Goal: Task Accomplishment & Management: Manage account settings

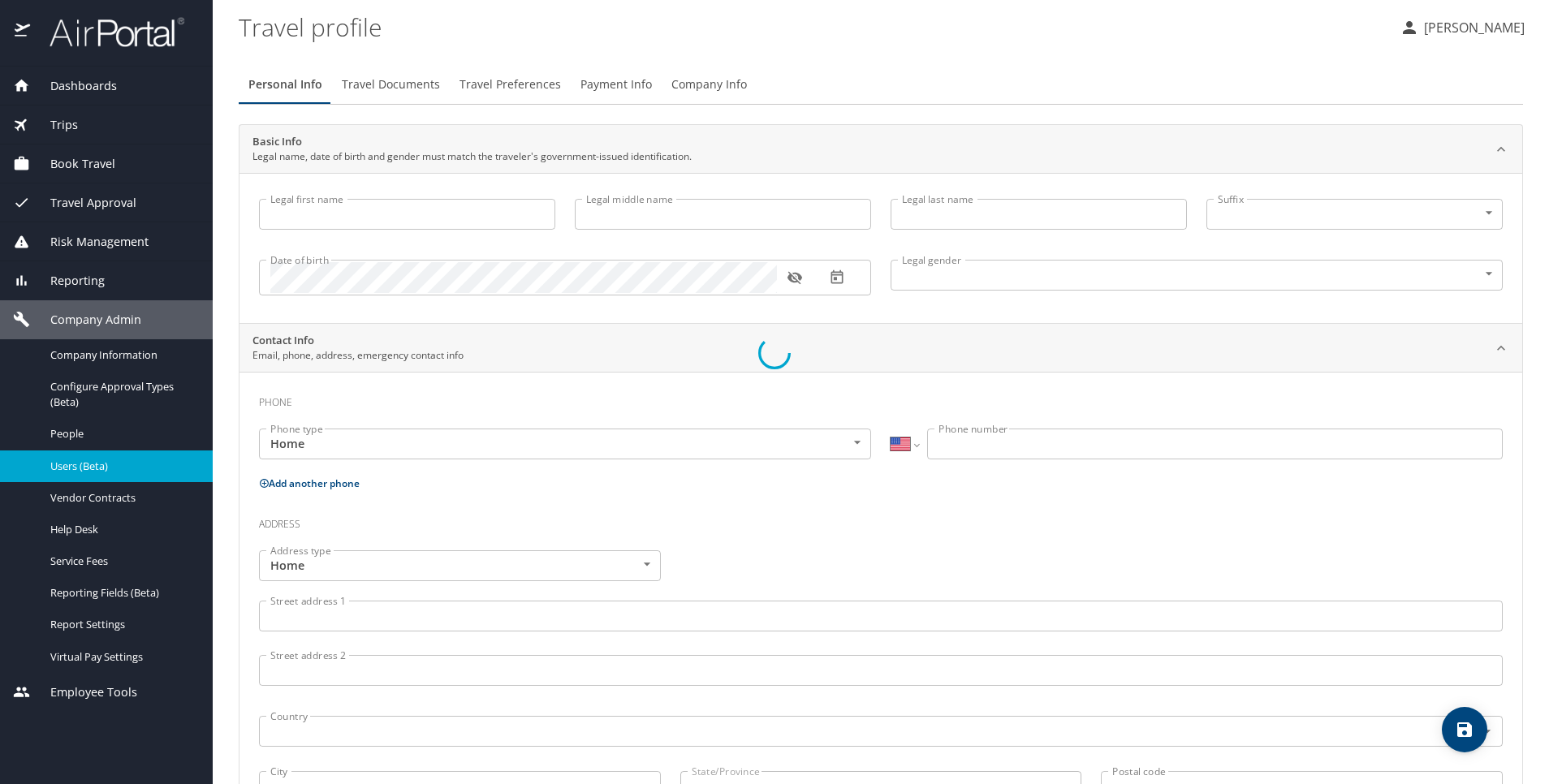
select select "US"
click at [1438, 37] on div at bounding box center [774, 352] width 1549 height 863
click at [1429, 18] on div at bounding box center [774, 352] width 1549 height 863
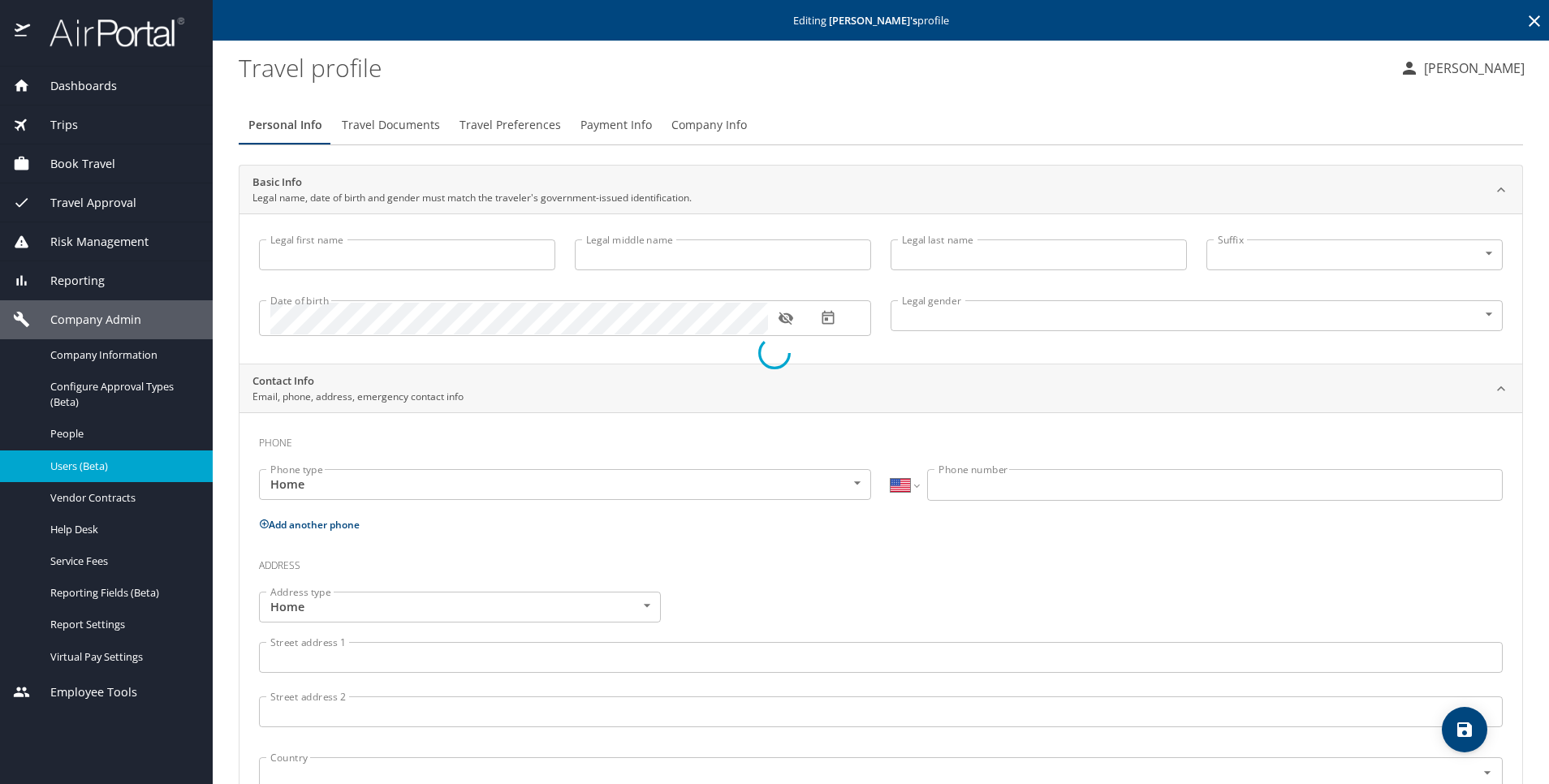
select select "US"
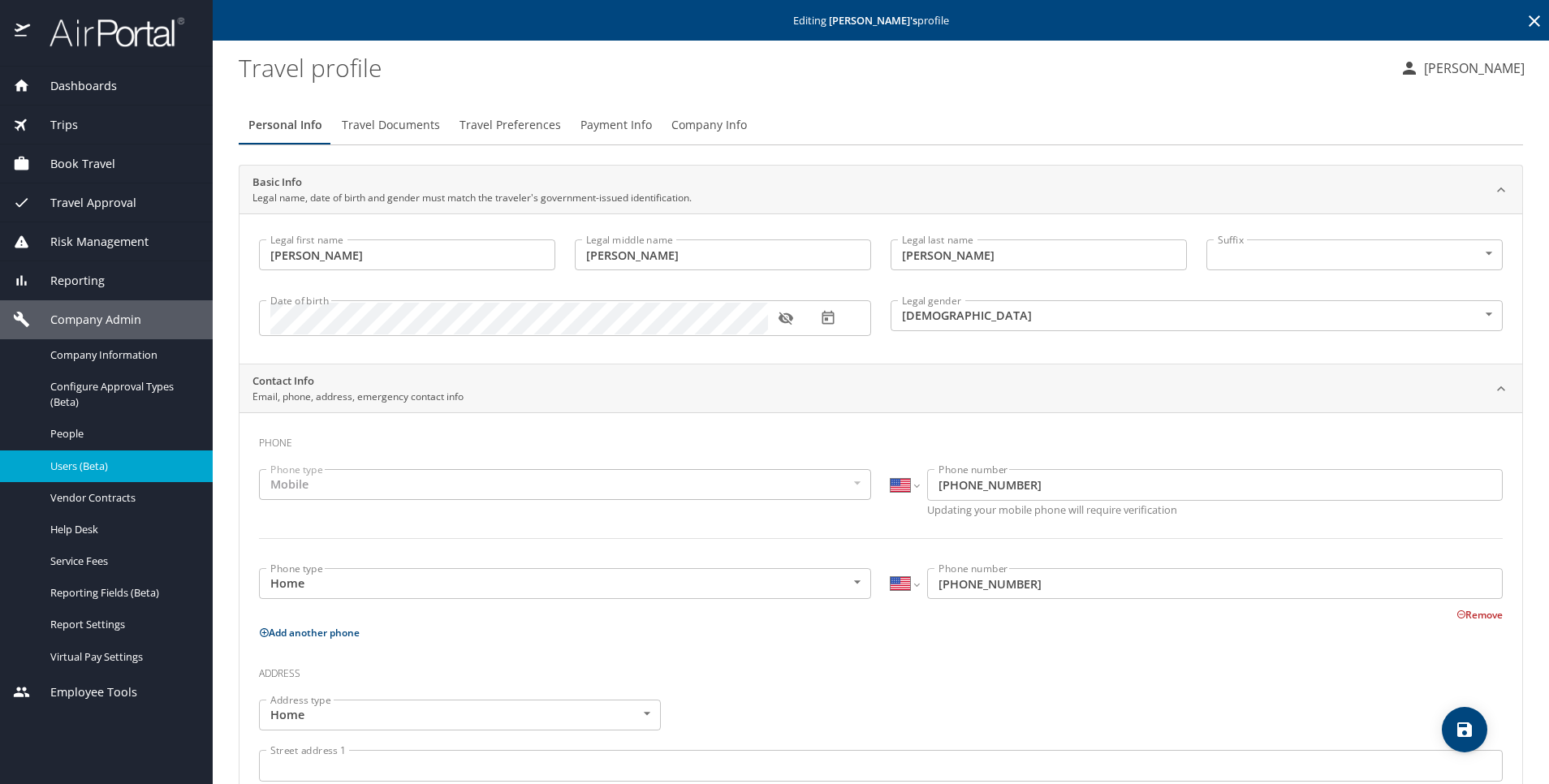
type input "Brandon"
type input "William"
type input "Swanson"
type input "Male"
click at [1447, 71] on p "[PERSON_NAME]" at bounding box center [1473, 69] width 105 height 19
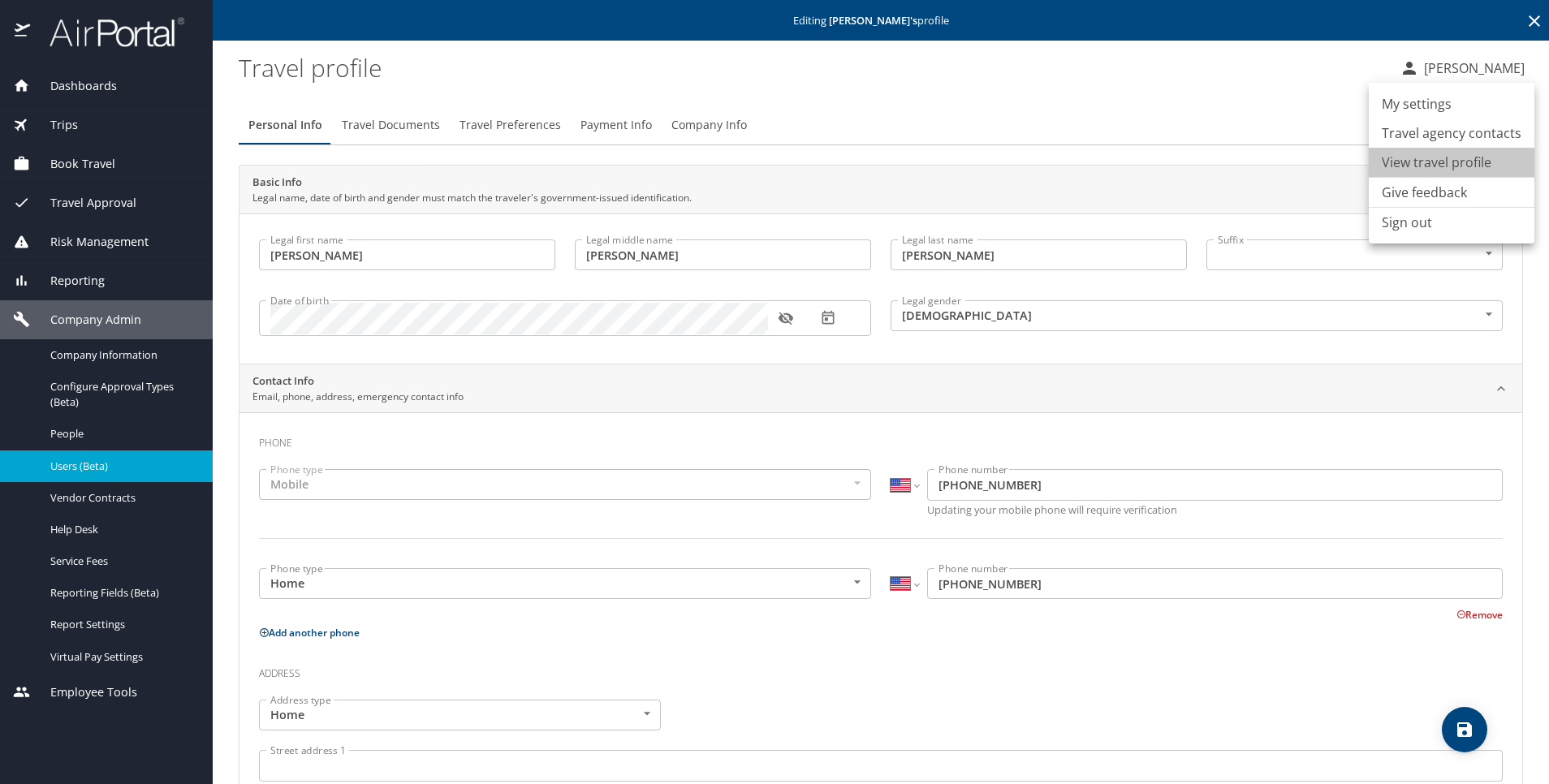
click at [1468, 153] on li "View travel profile" at bounding box center [1451, 162] width 165 height 29
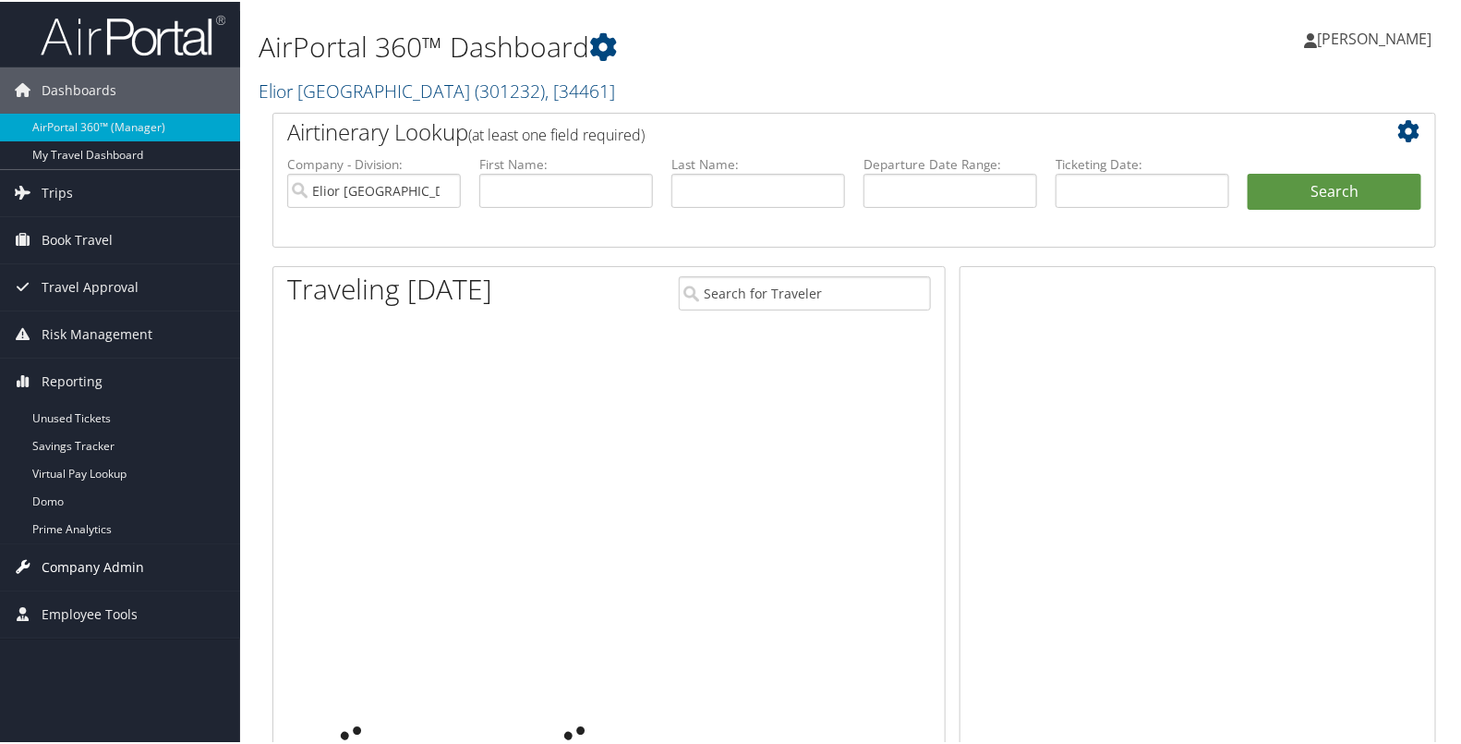
click at [82, 562] on span "Company Admin" at bounding box center [93, 565] width 103 height 46
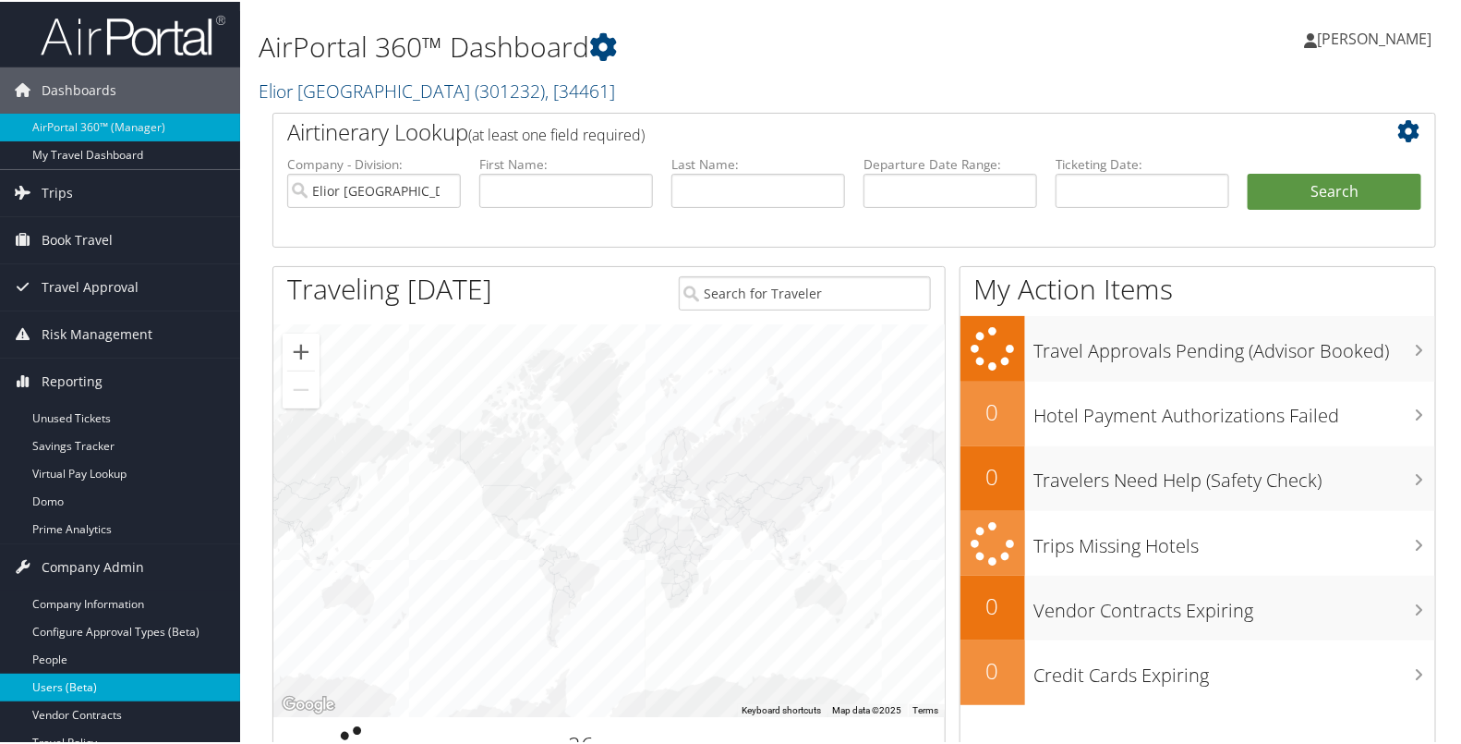
click at [82, 680] on link "Users (Beta)" at bounding box center [120, 685] width 240 height 28
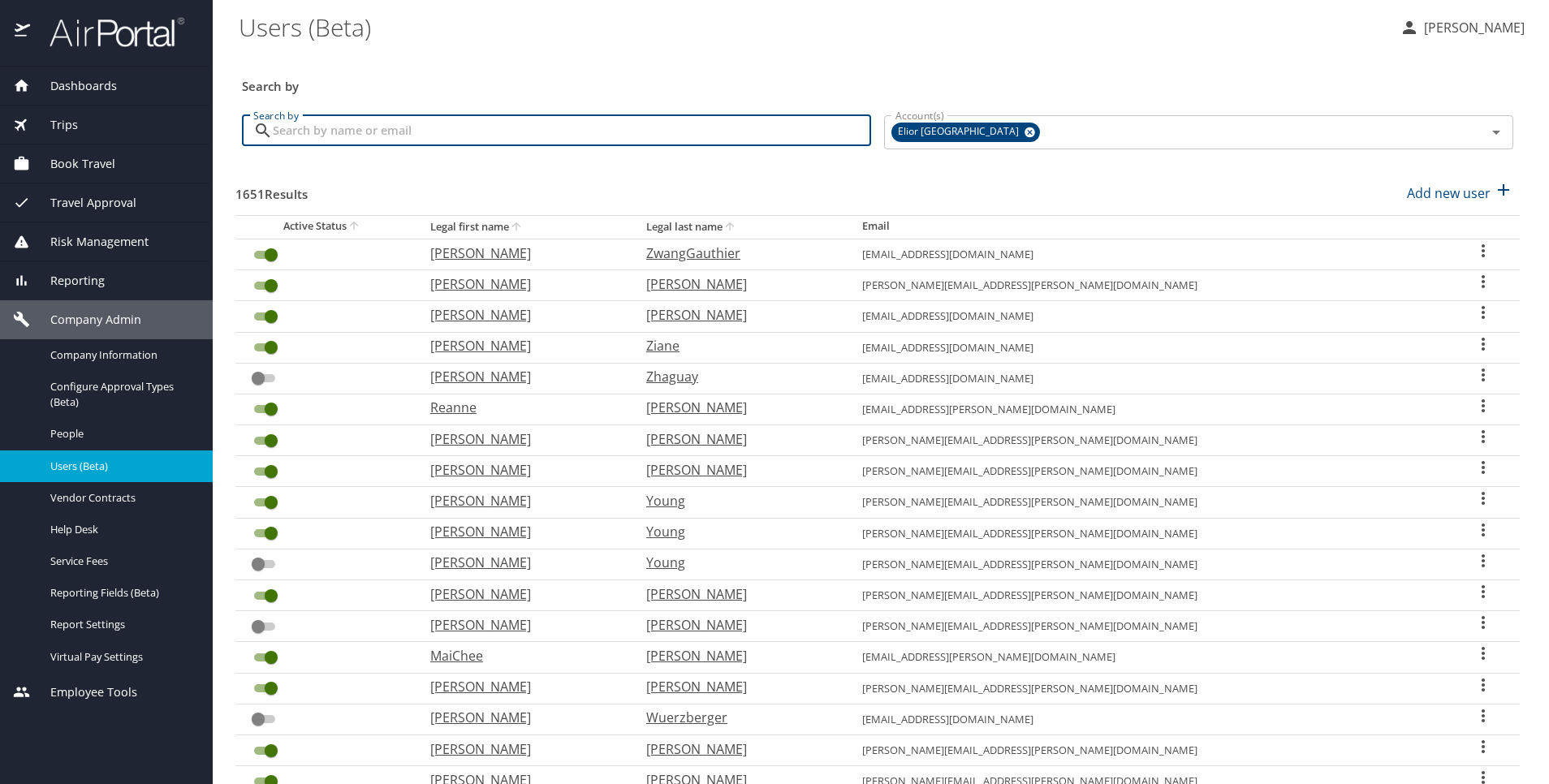
click at [498, 124] on input "Search by" at bounding box center [571, 130] width 599 height 31
type input "brandon swanson"
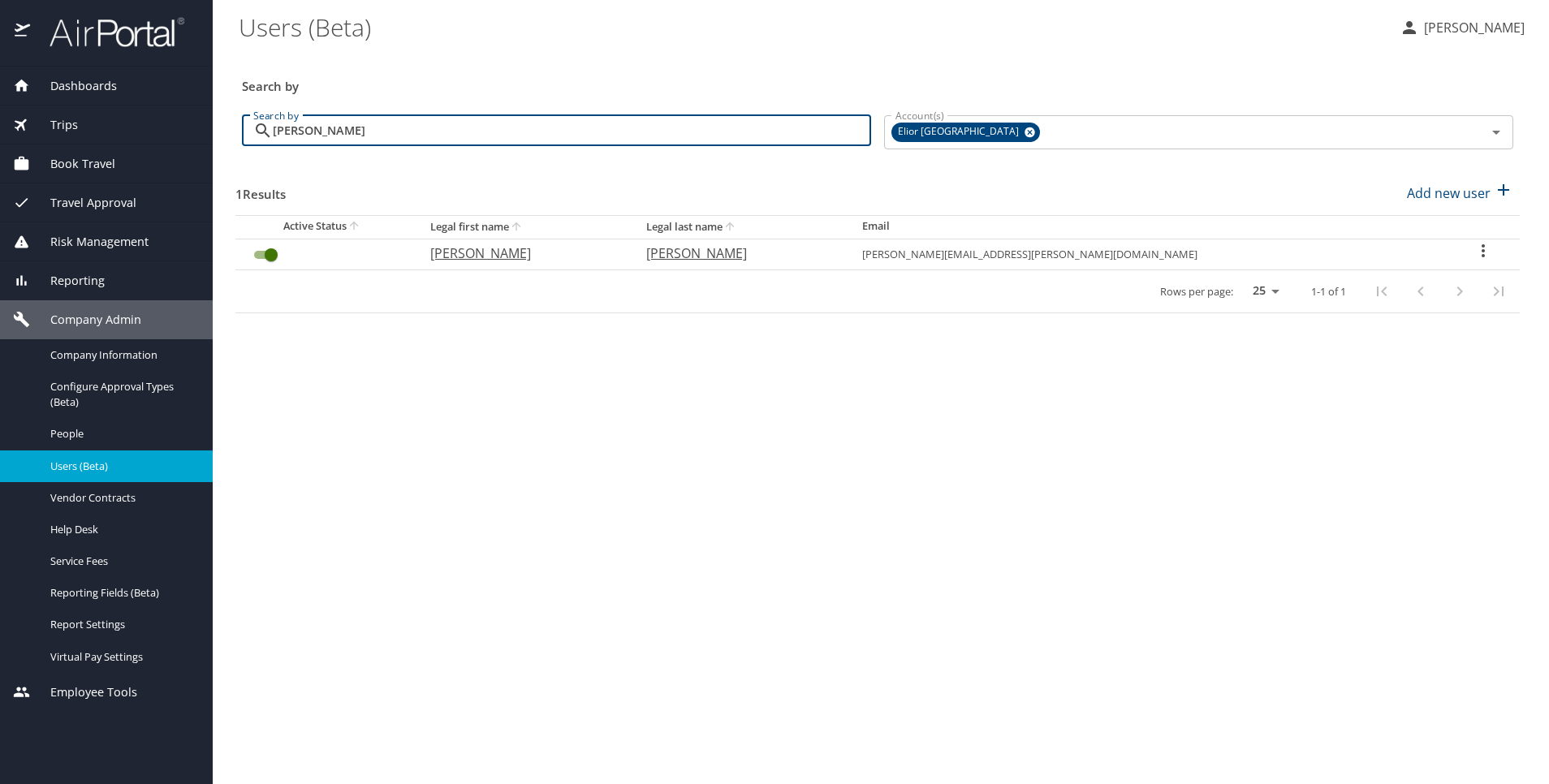
click at [1477, 248] on icon "User Search Table" at bounding box center [1483, 250] width 19 height 19
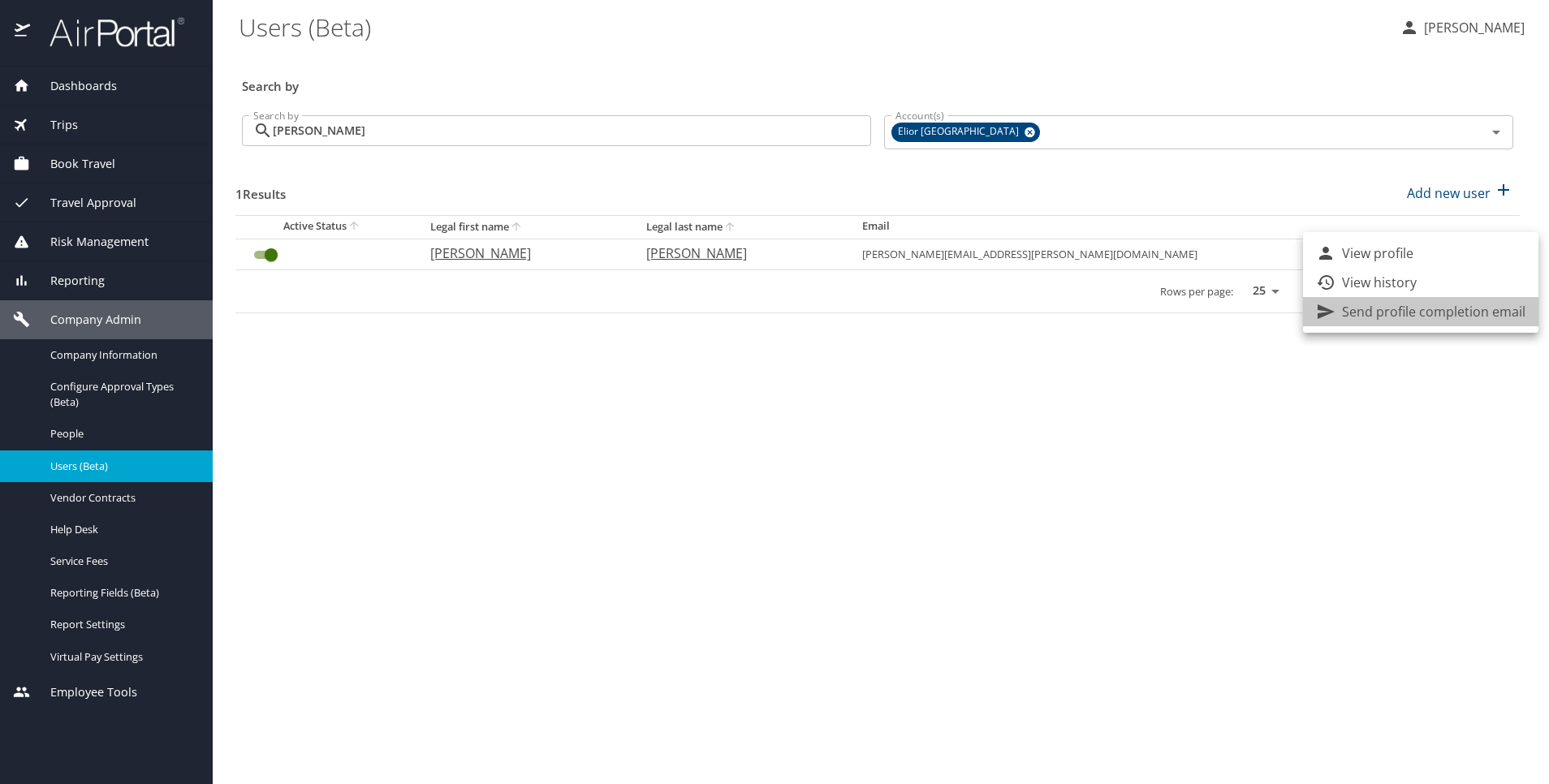
click at [1433, 317] on p "Send profile completion email" at bounding box center [1434, 312] width 184 height 19
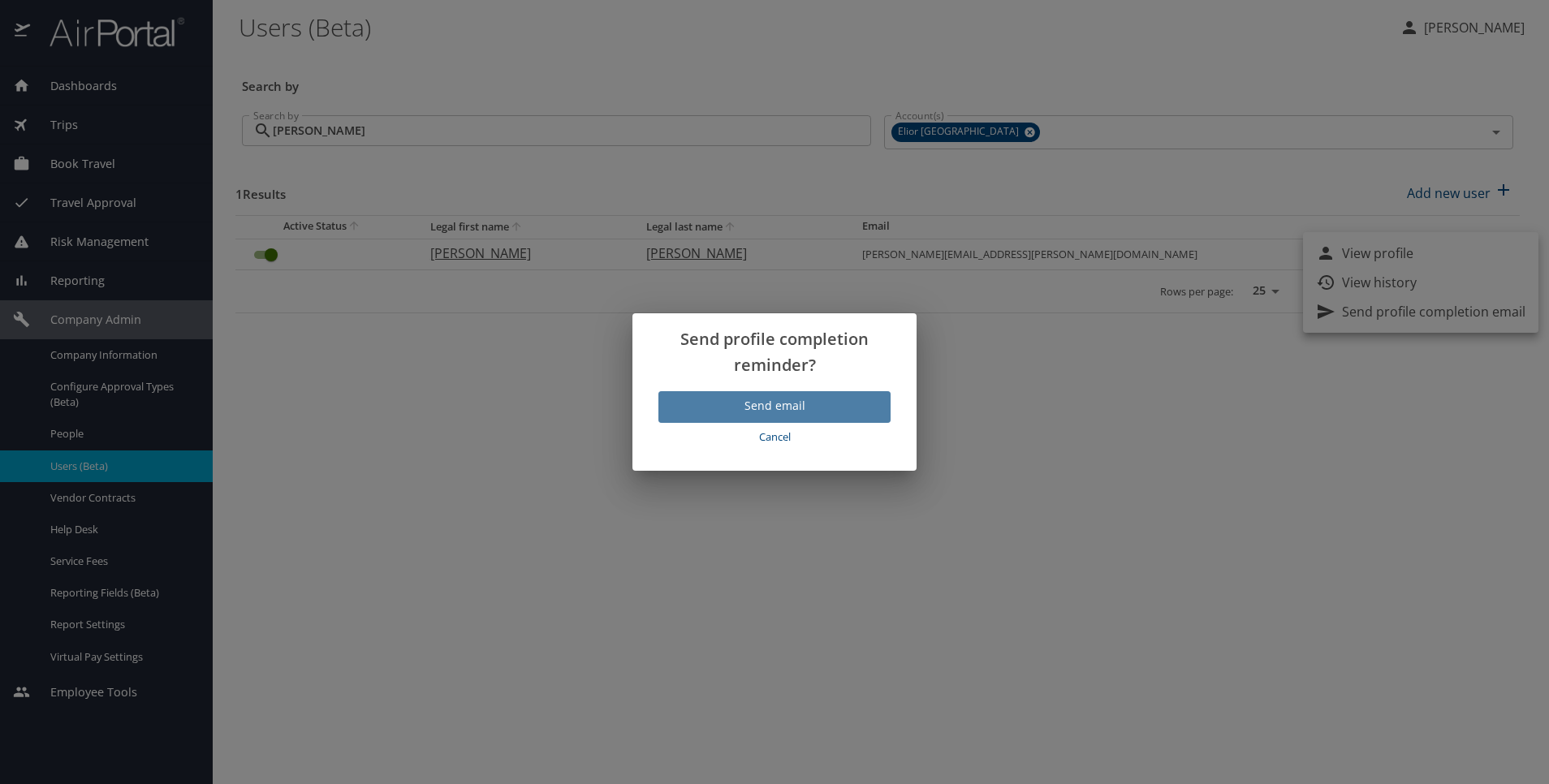
click at [820, 410] on span "Send email" at bounding box center [774, 406] width 207 height 20
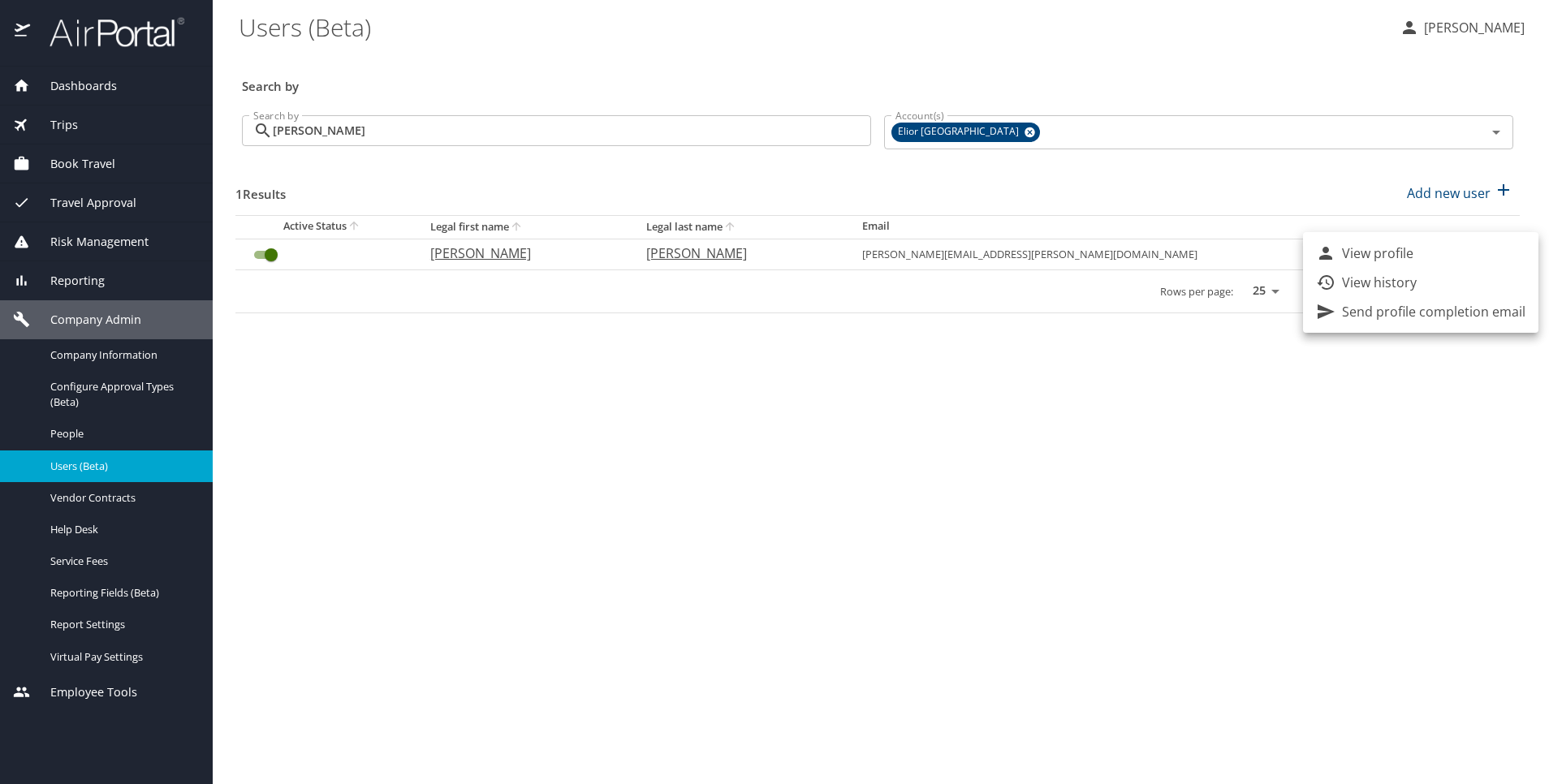
click at [643, 743] on div at bounding box center [774, 392] width 1549 height 784
click at [529, 740] on main "Users (Beta) Kristin Stamps Search by Search by brandon swanson Search by Accou…" at bounding box center [881, 392] width 1336 height 784
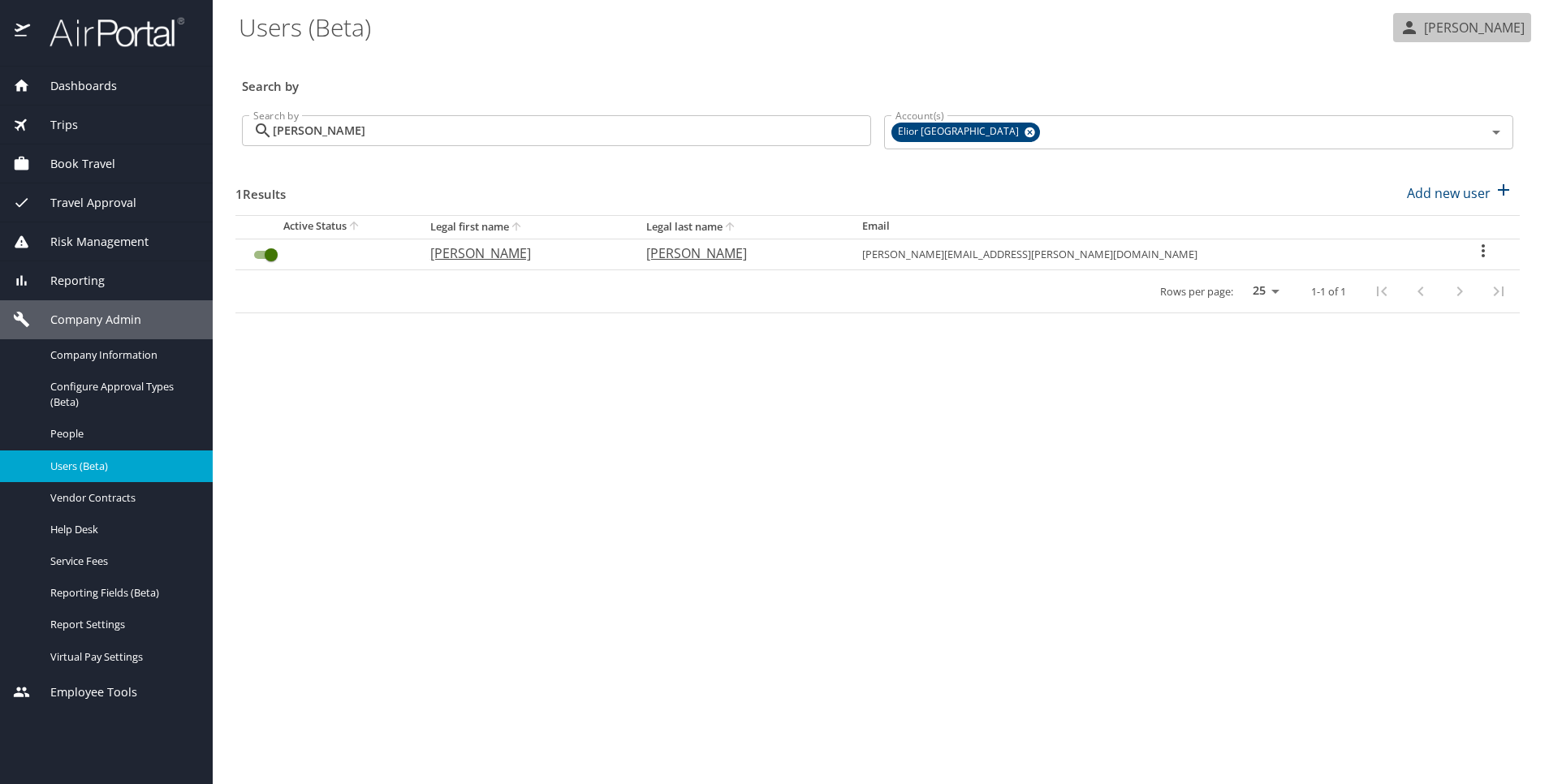
click at [1488, 25] on p "[PERSON_NAME]" at bounding box center [1473, 27] width 105 height 19
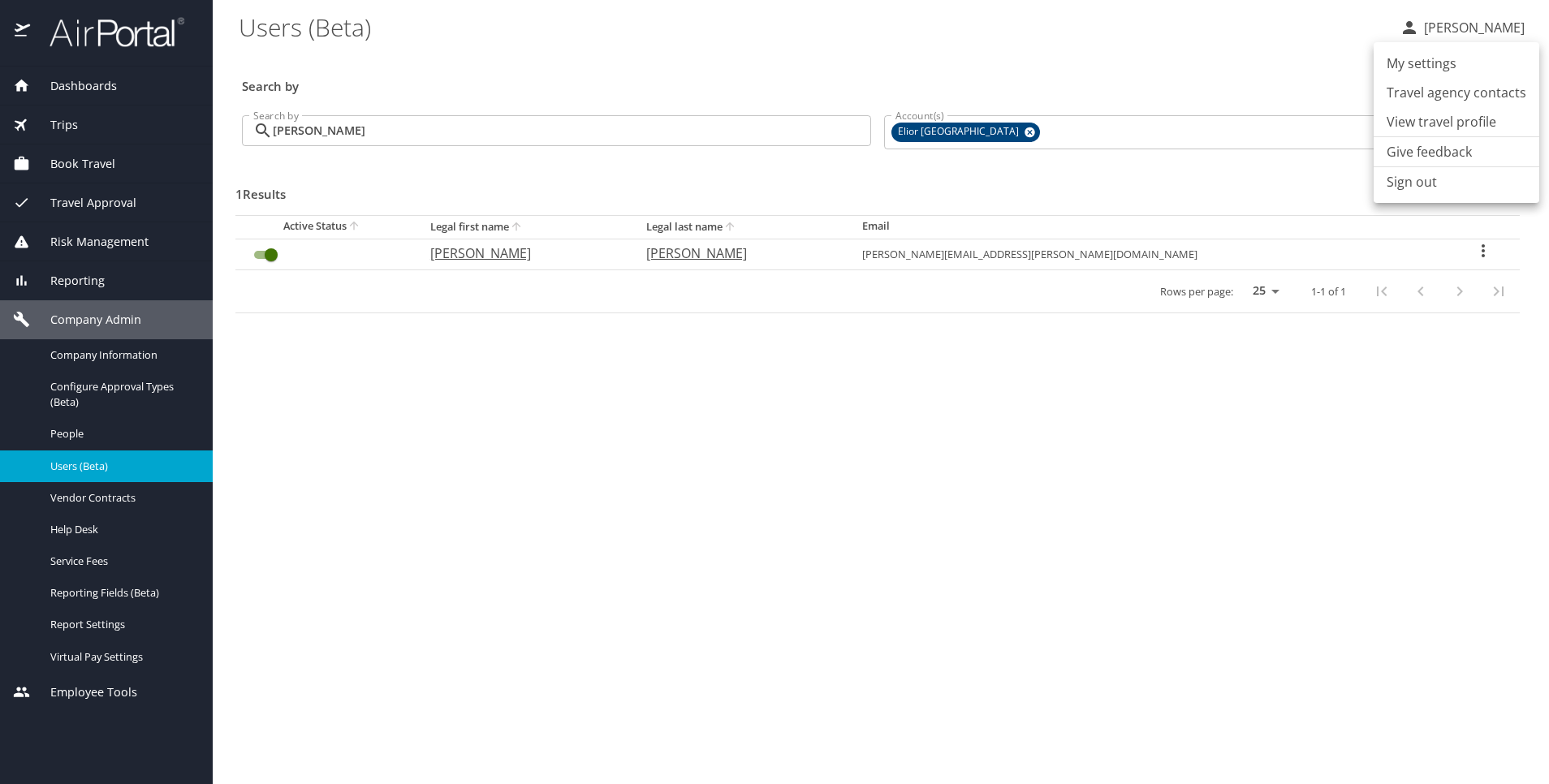
click at [1086, 257] on div at bounding box center [774, 392] width 1549 height 784
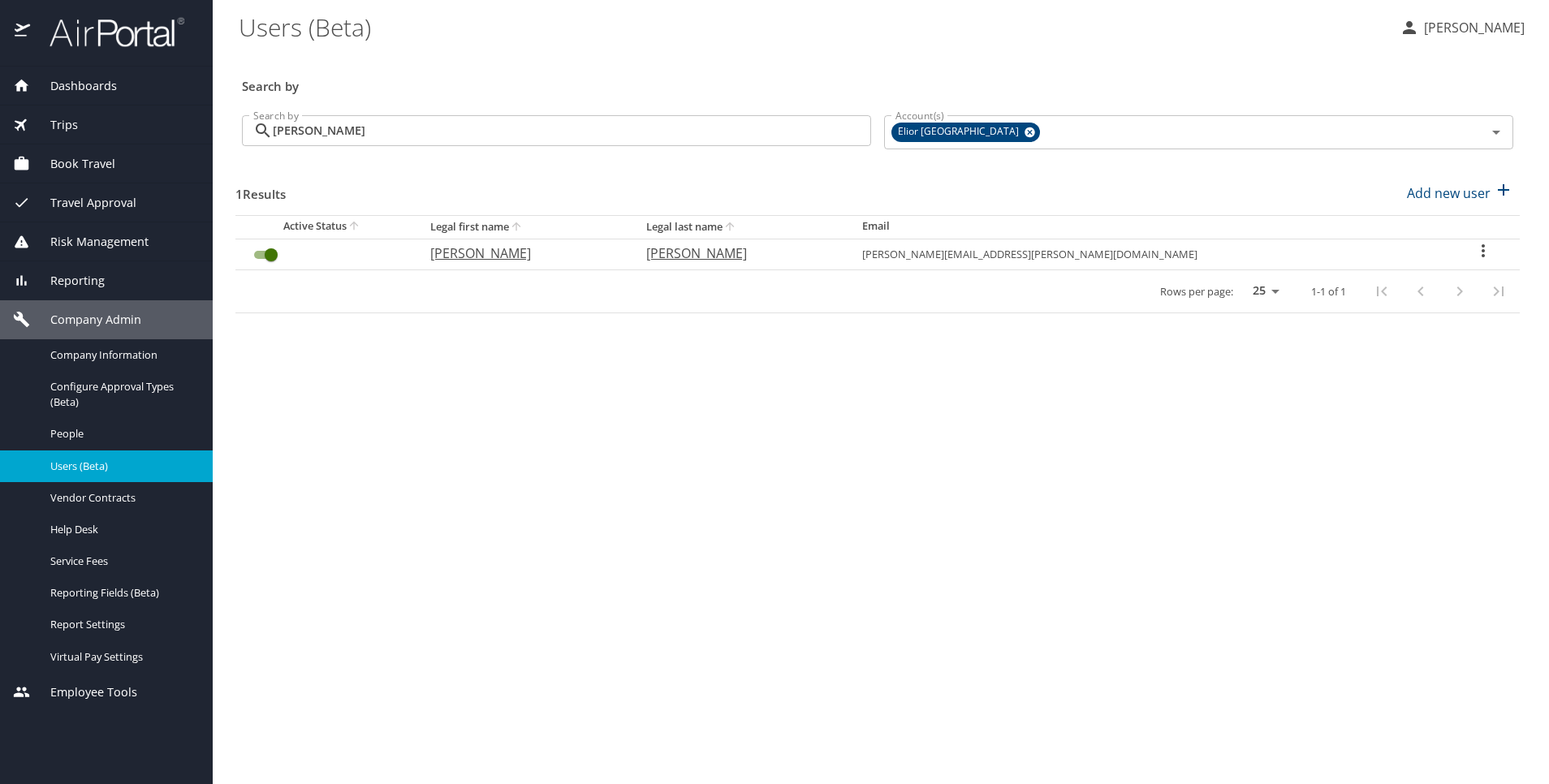
click at [1086, 257] on div "My settings Travel agency contacts View travel profile Give feedback Sign out" at bounding box center [774, 392] width 1549 height 784
click at [1086, 257] on td "brandon.swanson@curahospitality.com" at bounding box center [1147, 254] width 597 height 31
copy table "brandon.swanson@curahospitality.com"
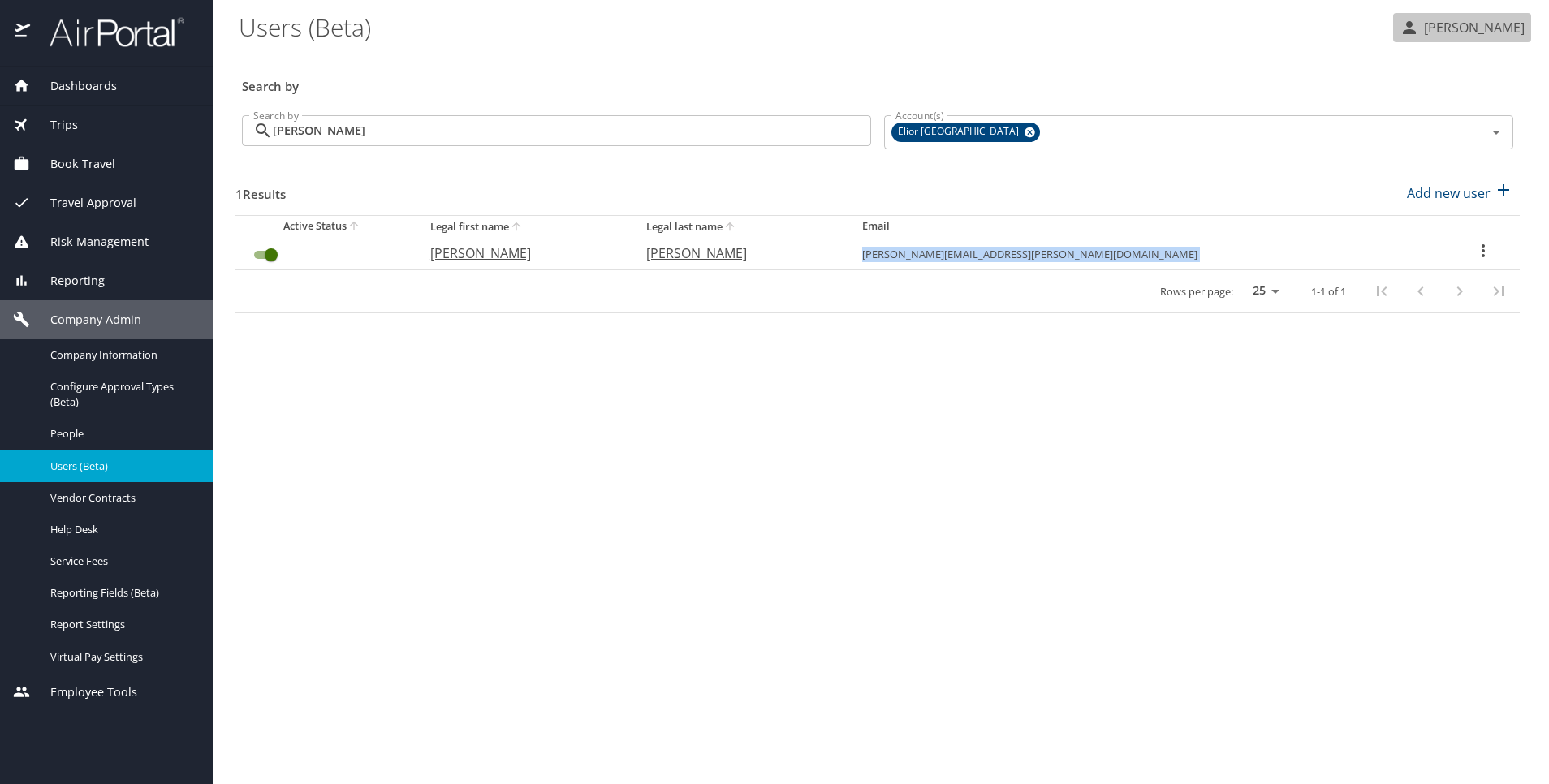
click at [1495, 33] on p "[PERSON_NAME]" at bounding box center [1473, 27] width 105 height 19
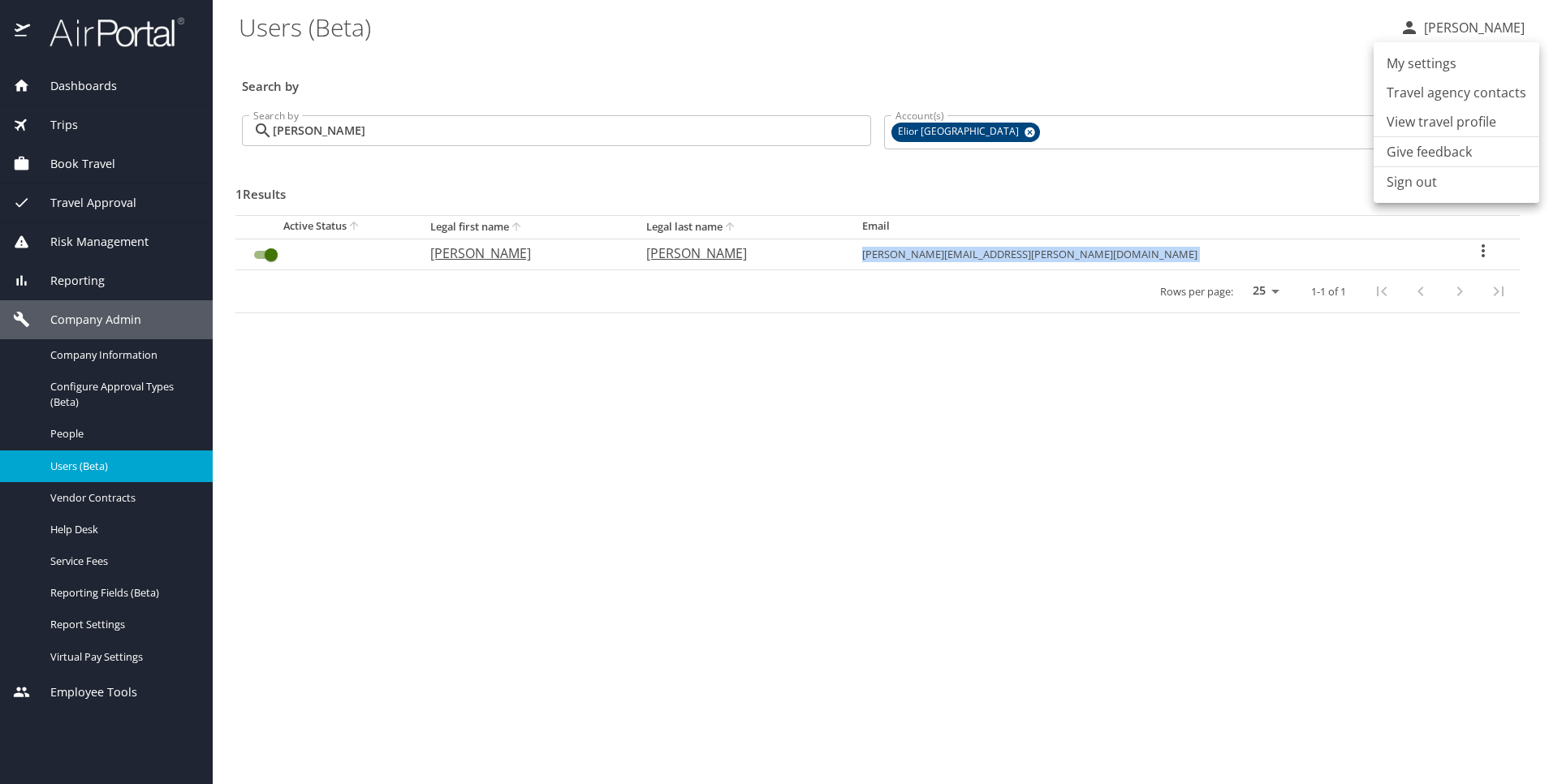
click at [1406, 187] on li "Sign out" at bounding box center [1457, 181] width 165 height 29
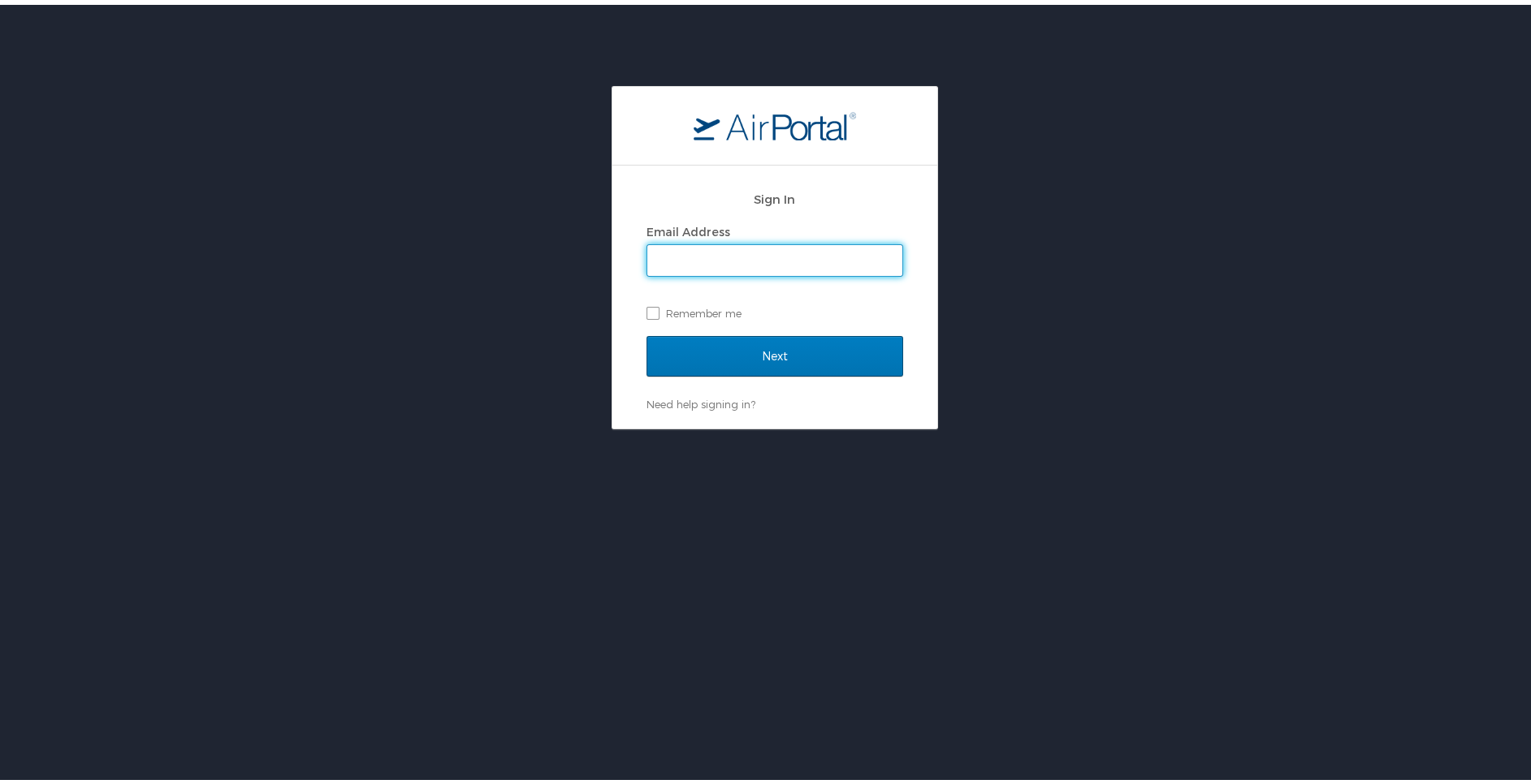
paste input "[PERSON_NAME][EMAIL_ADDRESS][PERSON_NAME][DOMAIN_NAME]"
type input "[PERSON_NAME][EMAIL_ADDRESS][PERSON_NAME][DOMAIN_NAME]"
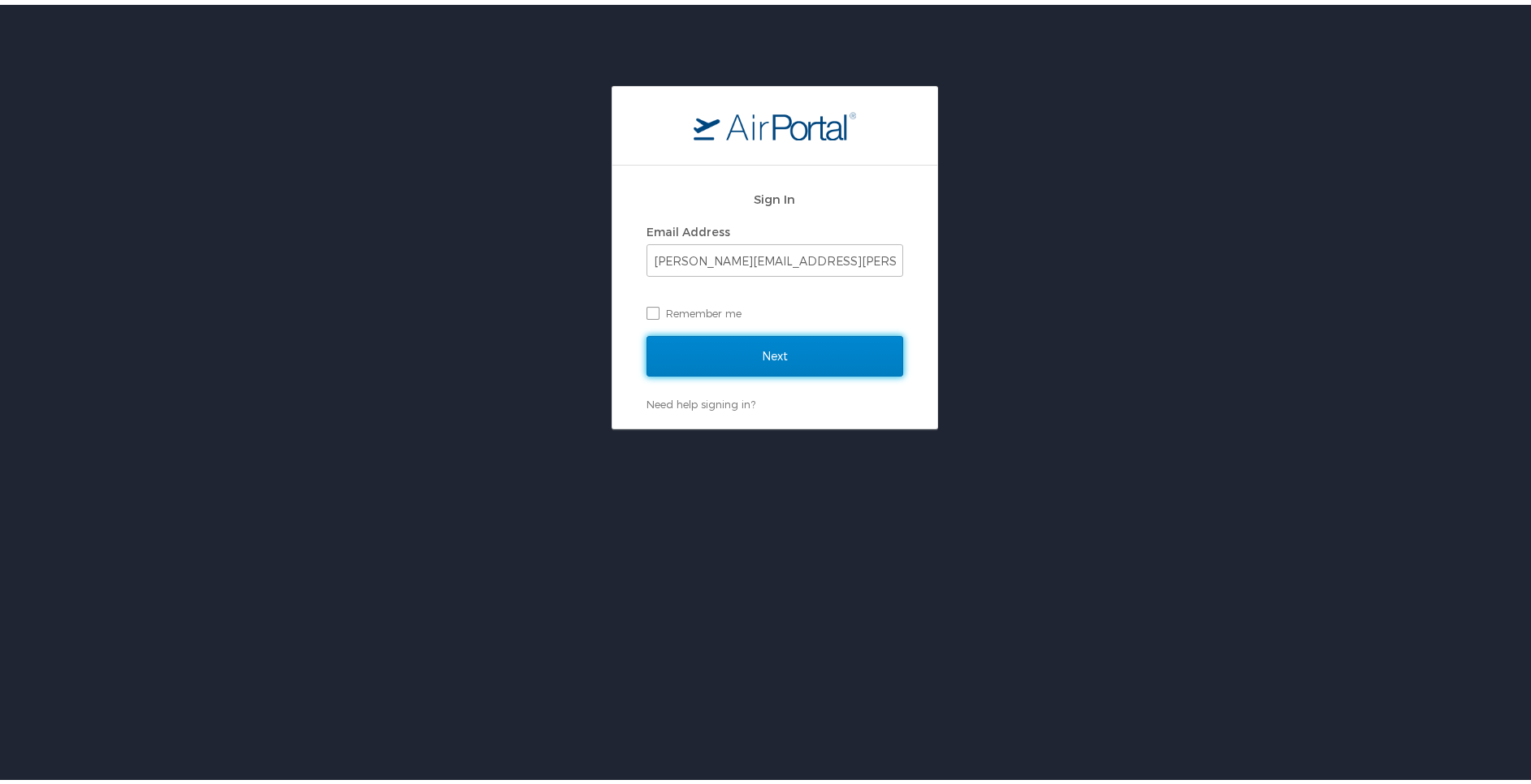
click at [784, 342] on input "Next" at bounding box center [775, 352] width 257 height 40
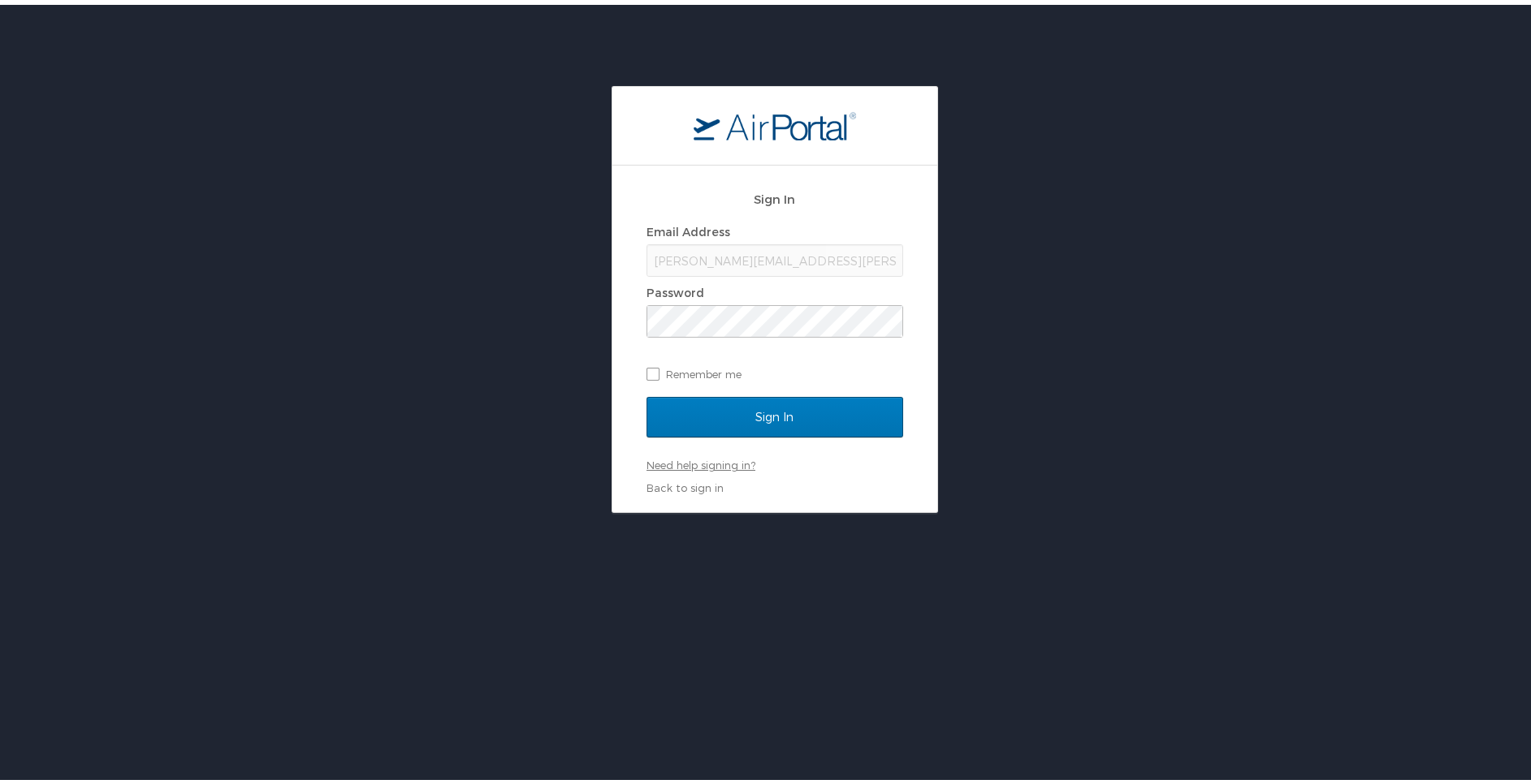
click at [720, 453] on div "Need help signing in? Forgot password? Help" at bounding box center [775, 460] width 257 height 15
click at [720, 462] on link "Need help signing in?" at bounding box center [701, 460] width 109 height 13
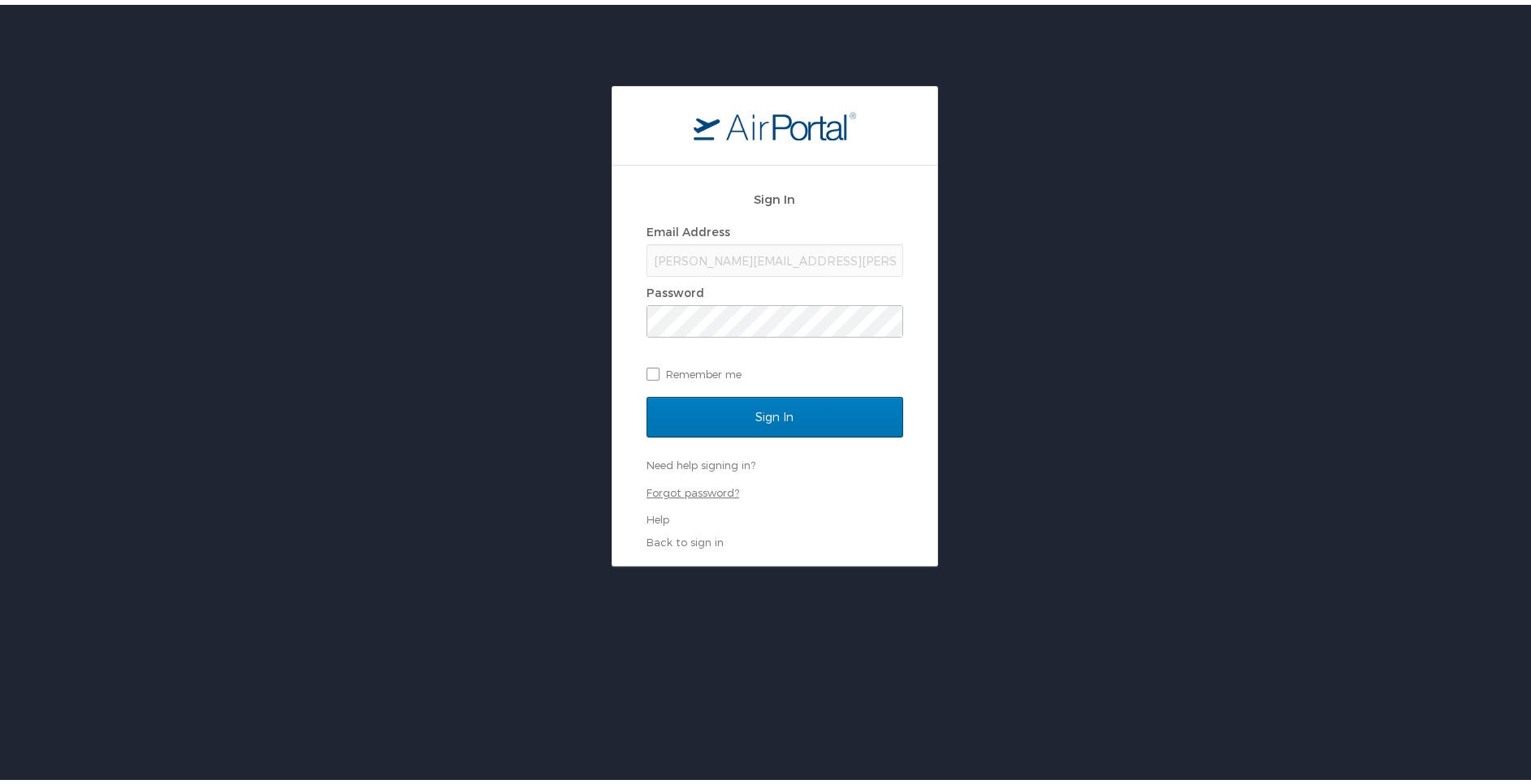
click at [711, 494] on link "Forgot password?" at bounding box center [692, 488] width 92 height 13
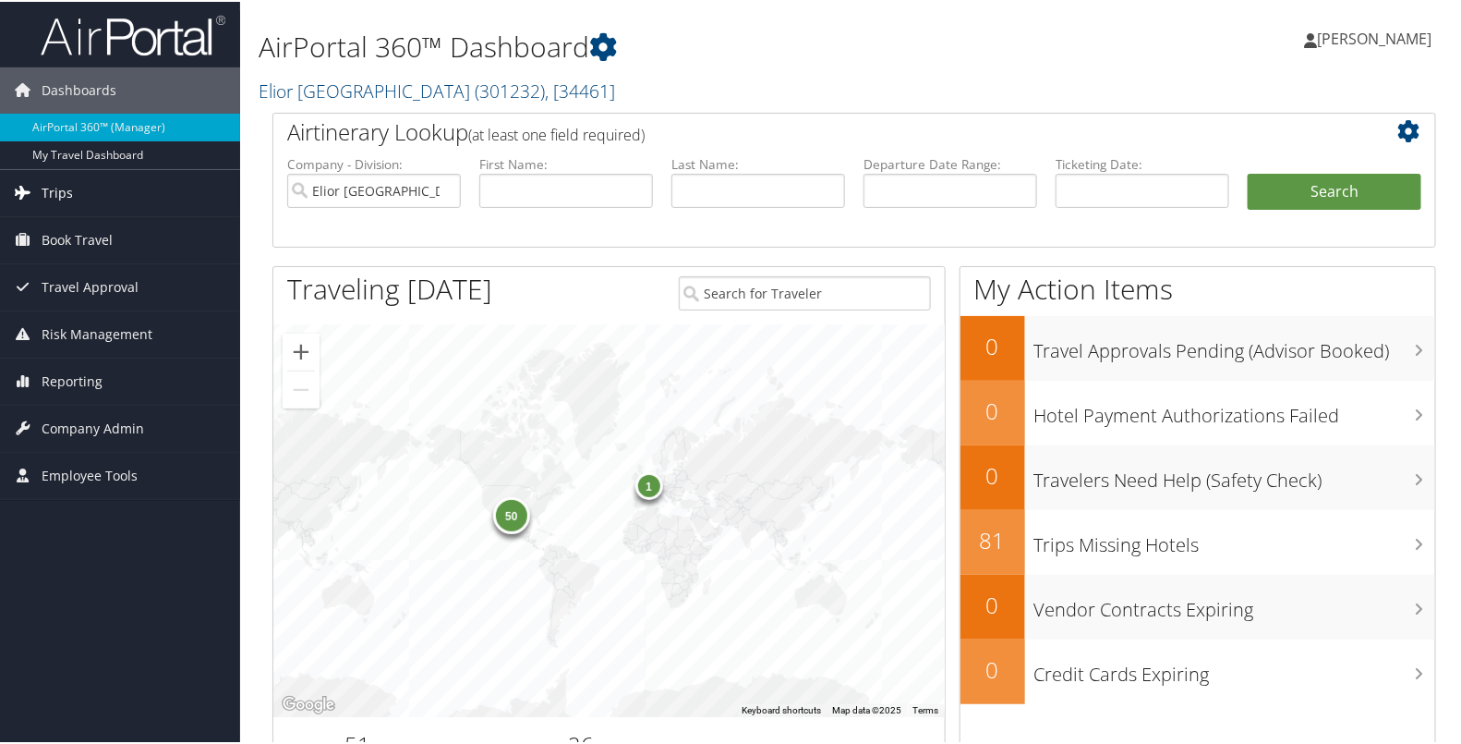
click at [115, 199] on link "Trips" at bounding box center [120, 191] width 240 height 46
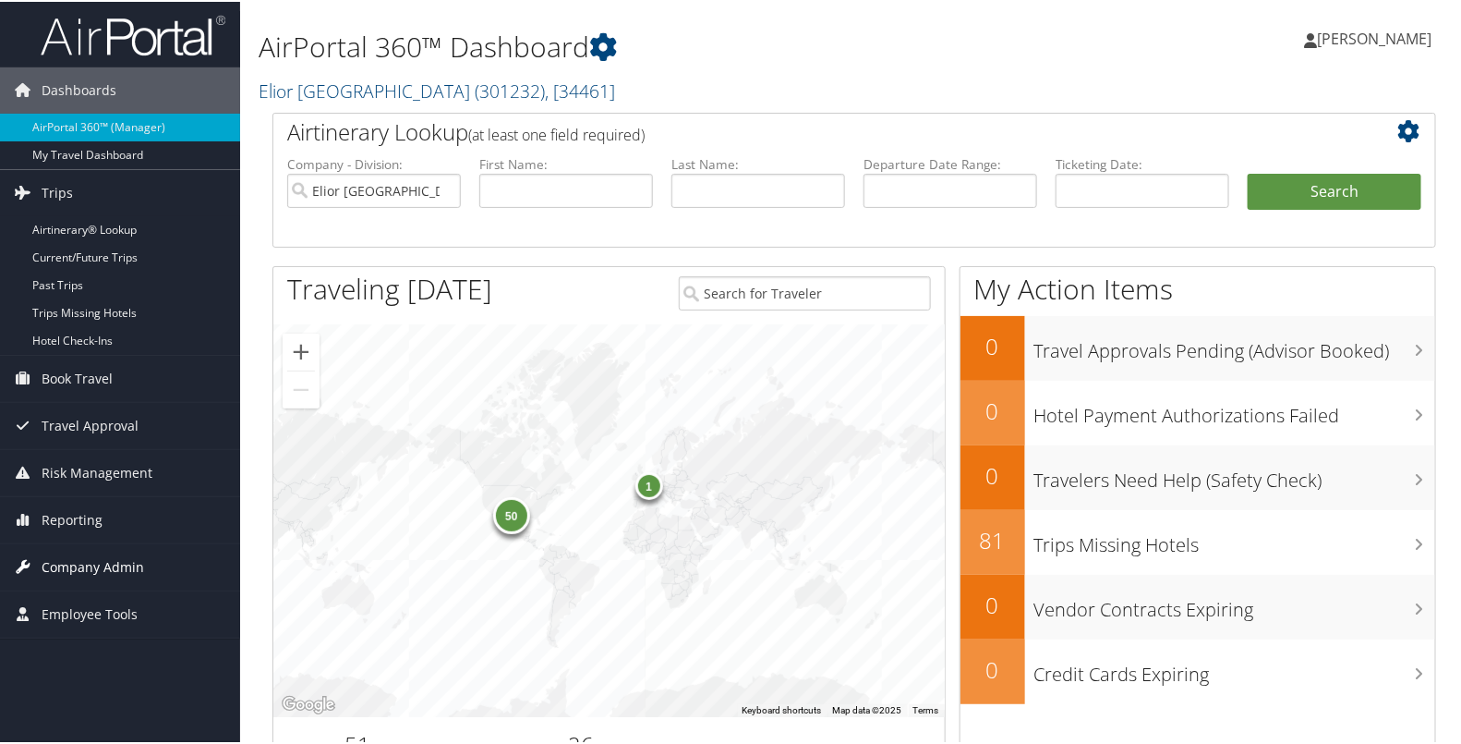
click at [133, 556] on span "Company Admin" at bounding box center [93, 565] width 103 height 46
click at [94, 363] on span "Book Travel" at bounding box center [77, 377] width 71 height 46
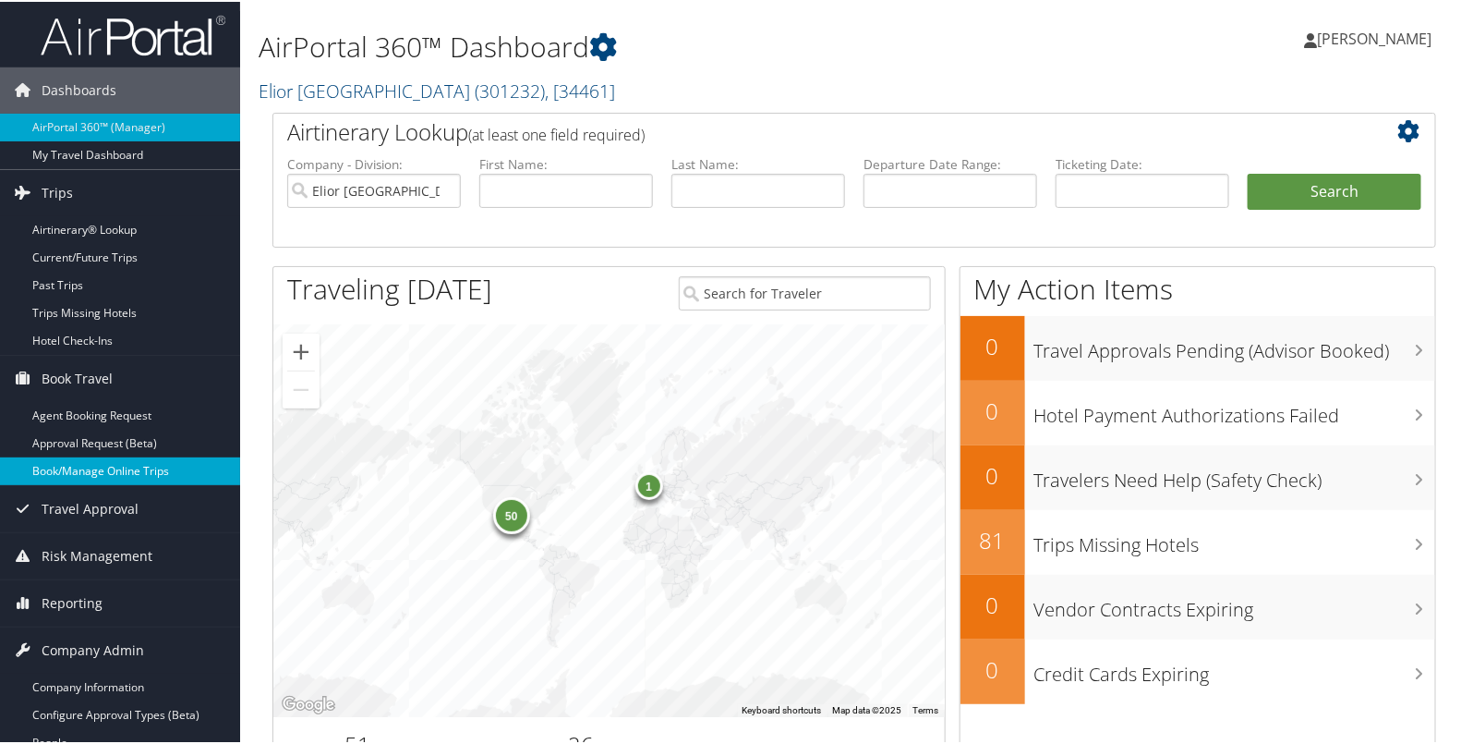
click at [115, 472] on link "Book/Manage Online Trips" at bounding box center [120, 469] width 240 height 28
click at [1392, 37] on span "[PERSON_NAME]" at bounding box center [1374, 37] width 115 height 20
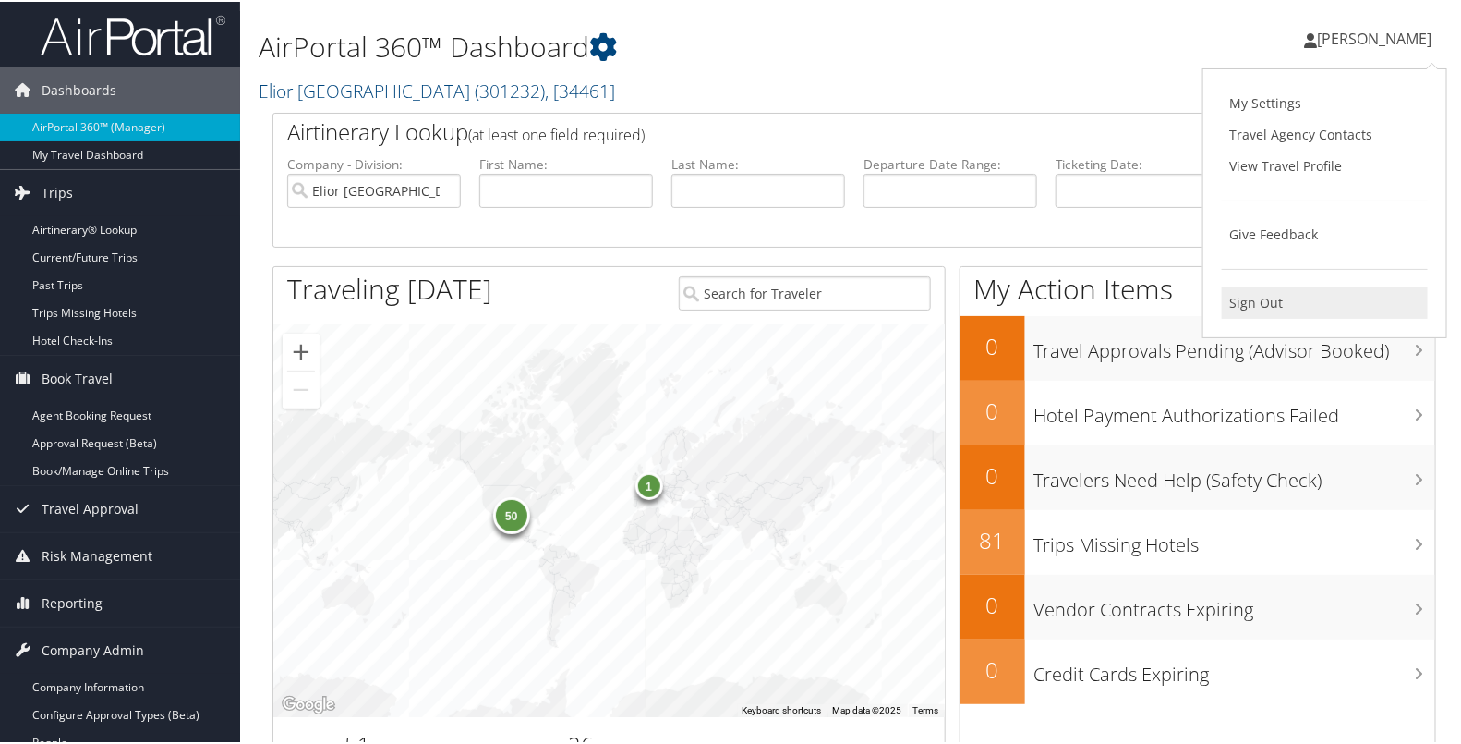
click at [1263, 300] on link "Sign Out" at bounding box center [1325, 300] width 206 height 31
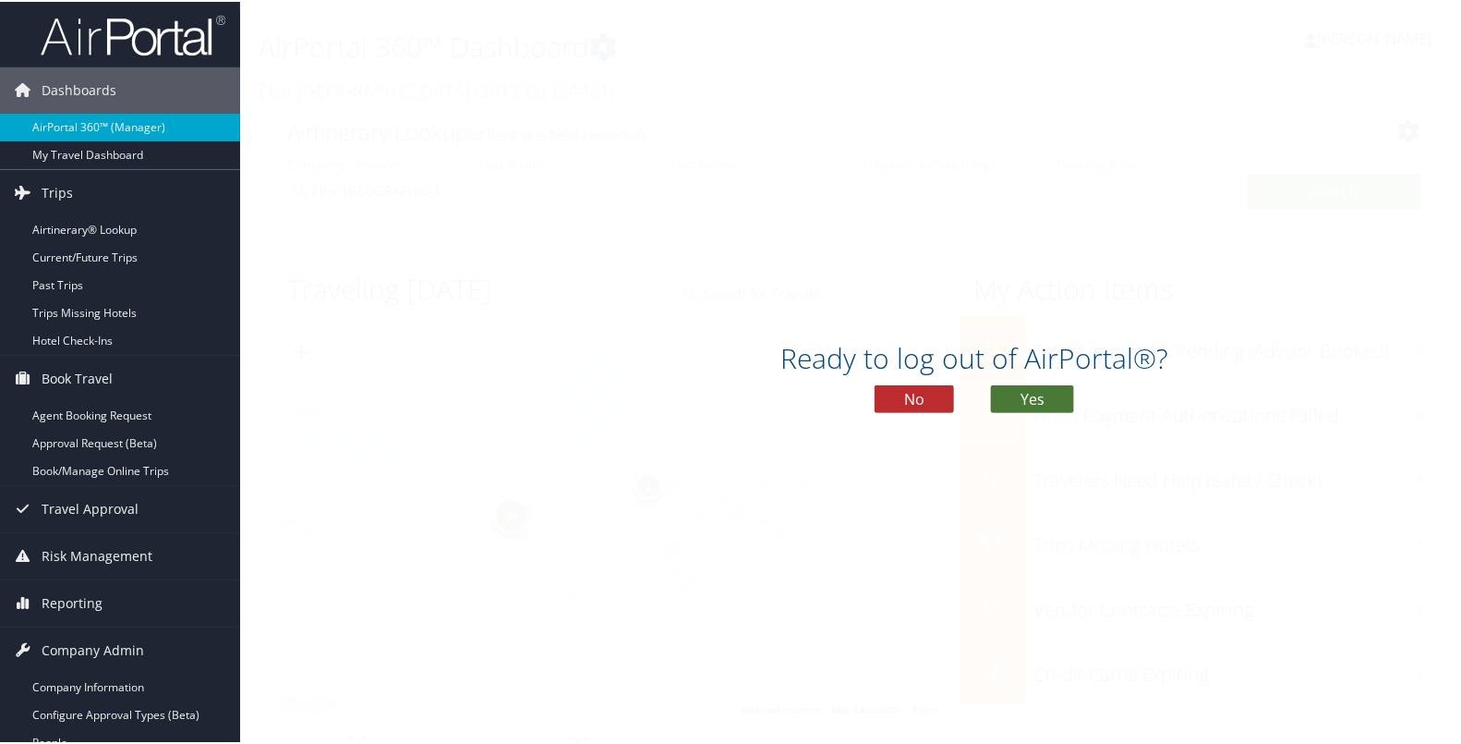
click at [1024, 383] on button "Yes" at bounding box center [1032, 397] width 83 height 28
